Goal: Task Accomplishment & Management: Complete application form

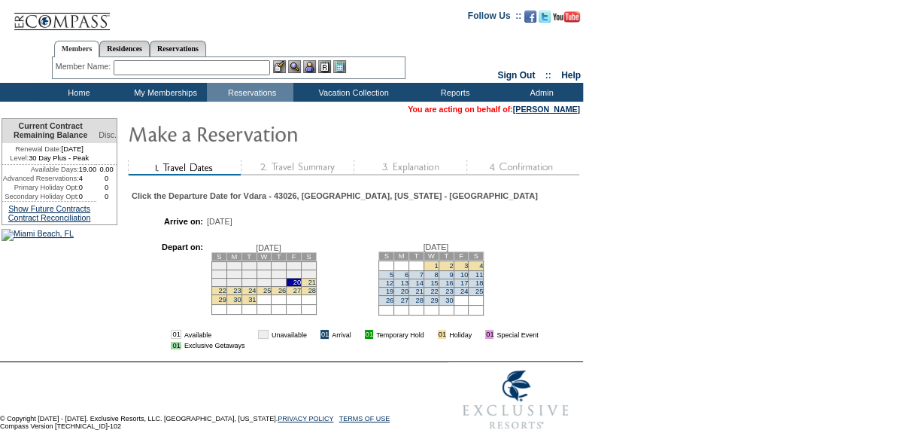
click at [227, 294] on td "22" at bounding box center [218, 290] width 15 height 8
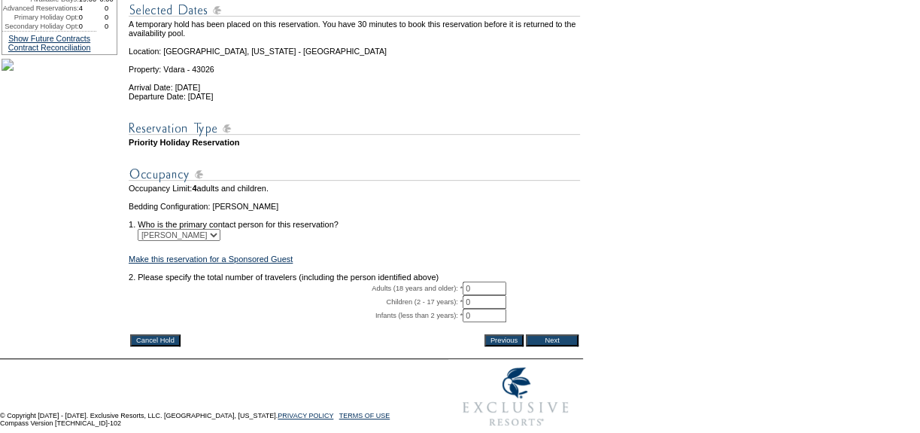
scroll to position [205, 0]
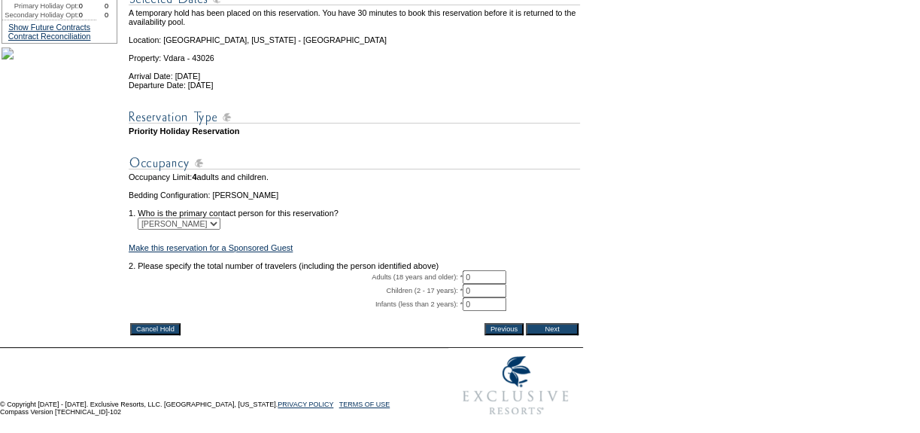
click at [487, 284] on input "0" at bounding box center [485, 277] width 44 height 14
type input "02"
click at [555, 335] on input "Next" at bounding box center [552, 329] width 53 height 12
